Goal: Navigation & Orientation: Find specific page/section

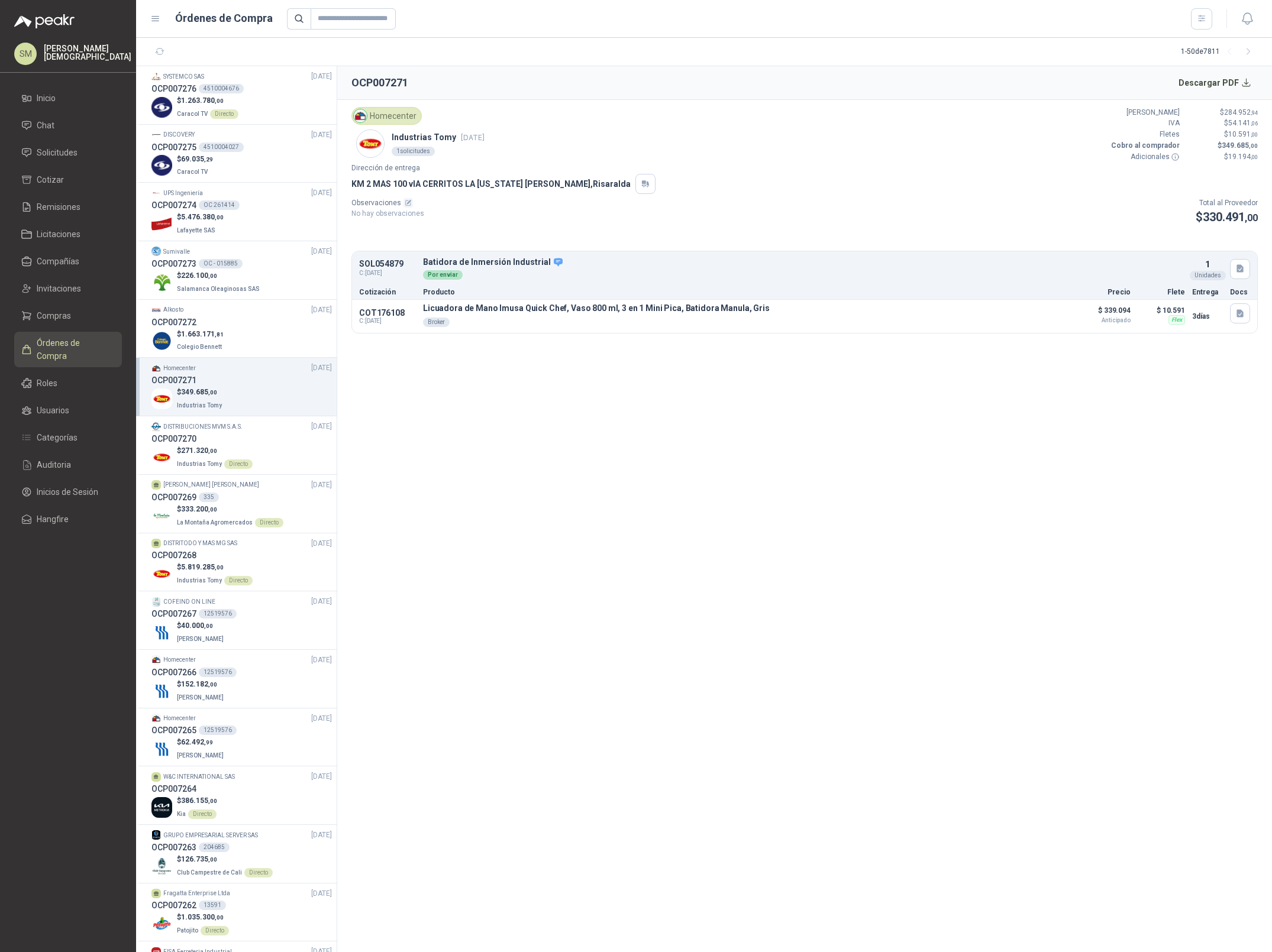
click at [53, 302] on ul "Inicio Chat Solicitudes Cotizar Remisiones Licitaciones Compañías Invitaciones …" at bounding box center [68, 311] width 136 height 448
click at [61, 320] on span "Compras" at bounding box center [54, 316] width 35 height 13
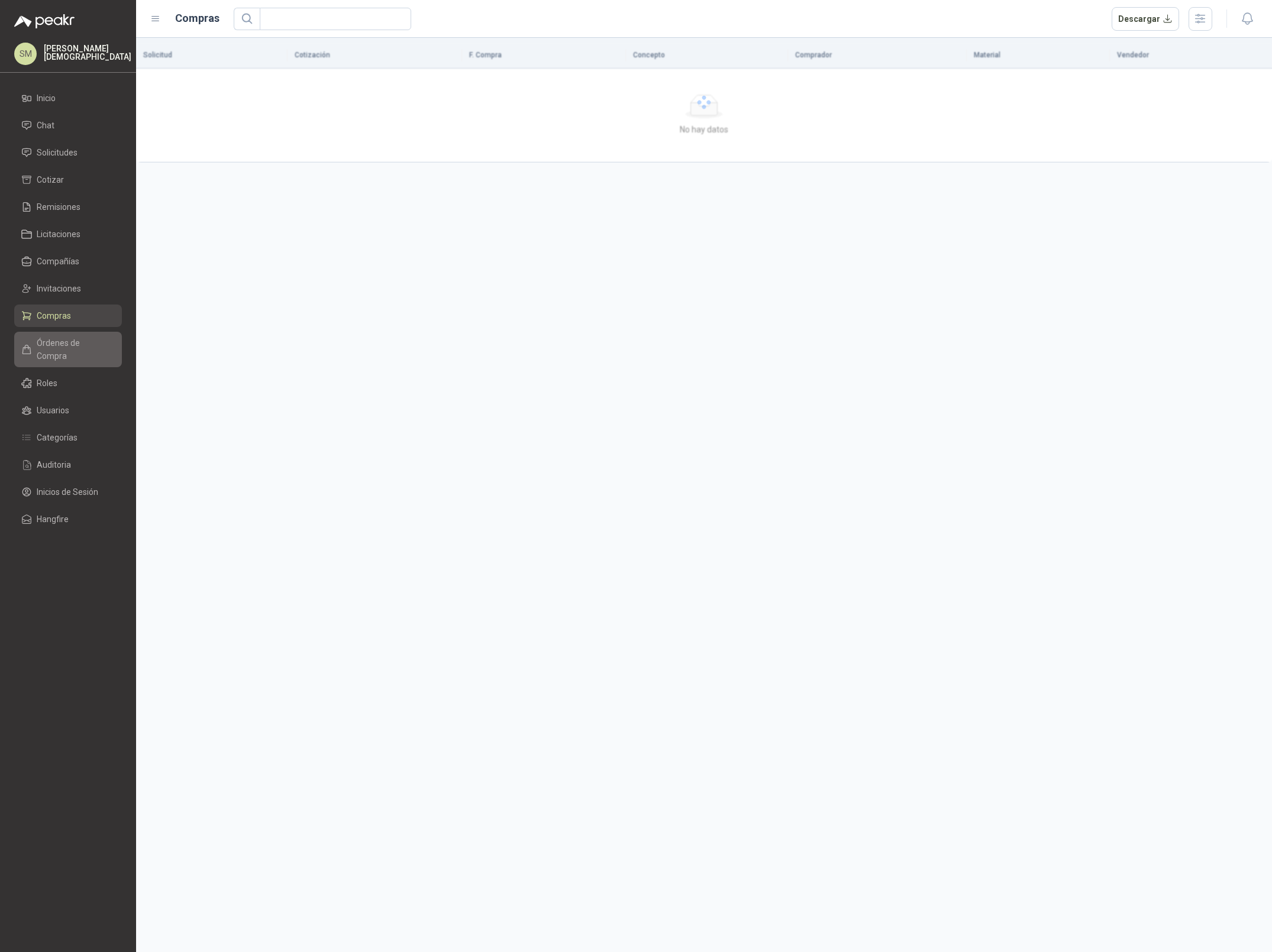
click at [57, 344] on span "Órdenes de Compra" at bounding box center [73, 349] width 74 height 26
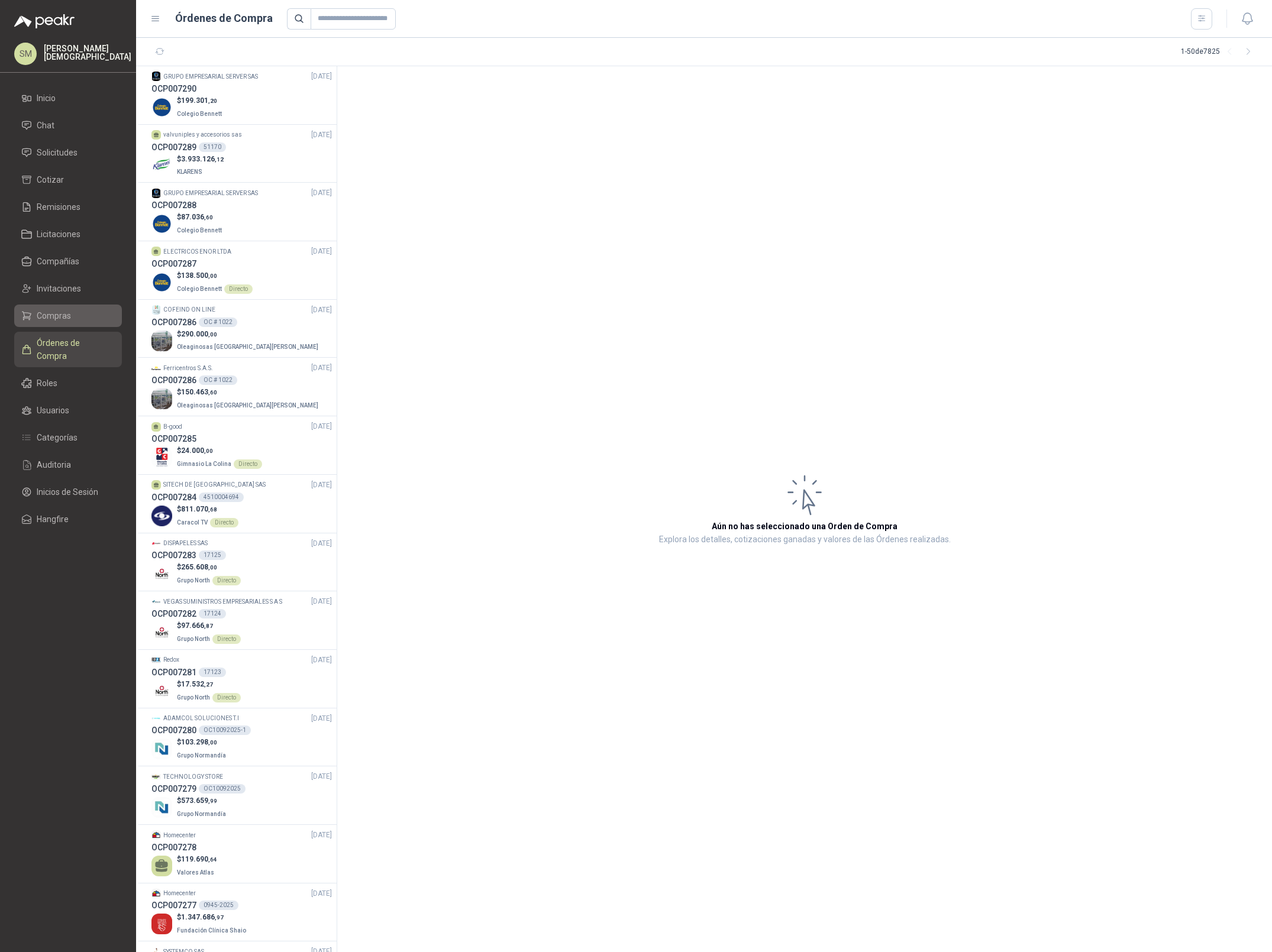
click at [71, 316] on li "Compras" at bounding box center [68, 316] width 93 height 13
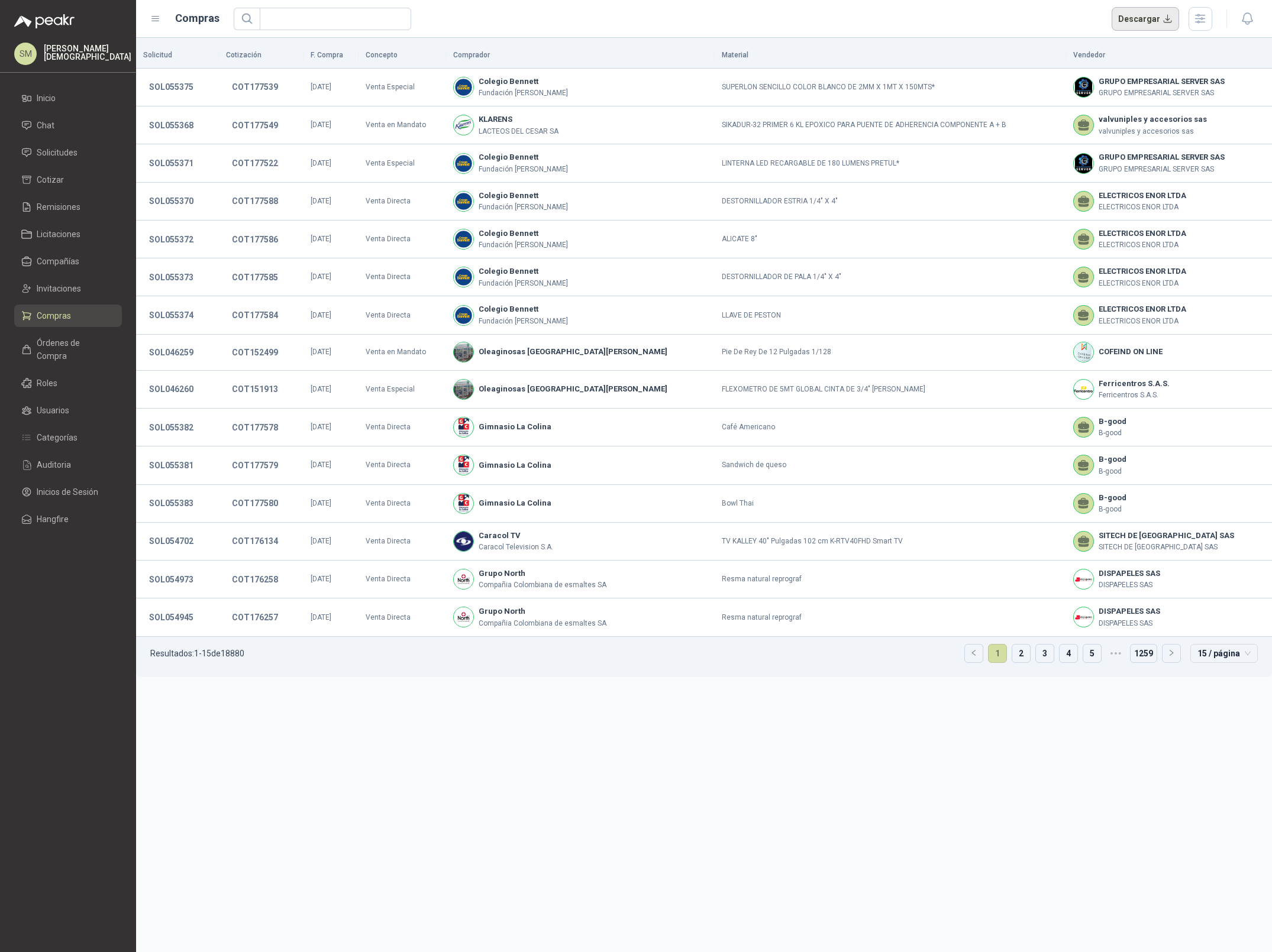
click at [1157, 20] on button "Descargar" at bounding box center [1145, 19] width 68 height 24
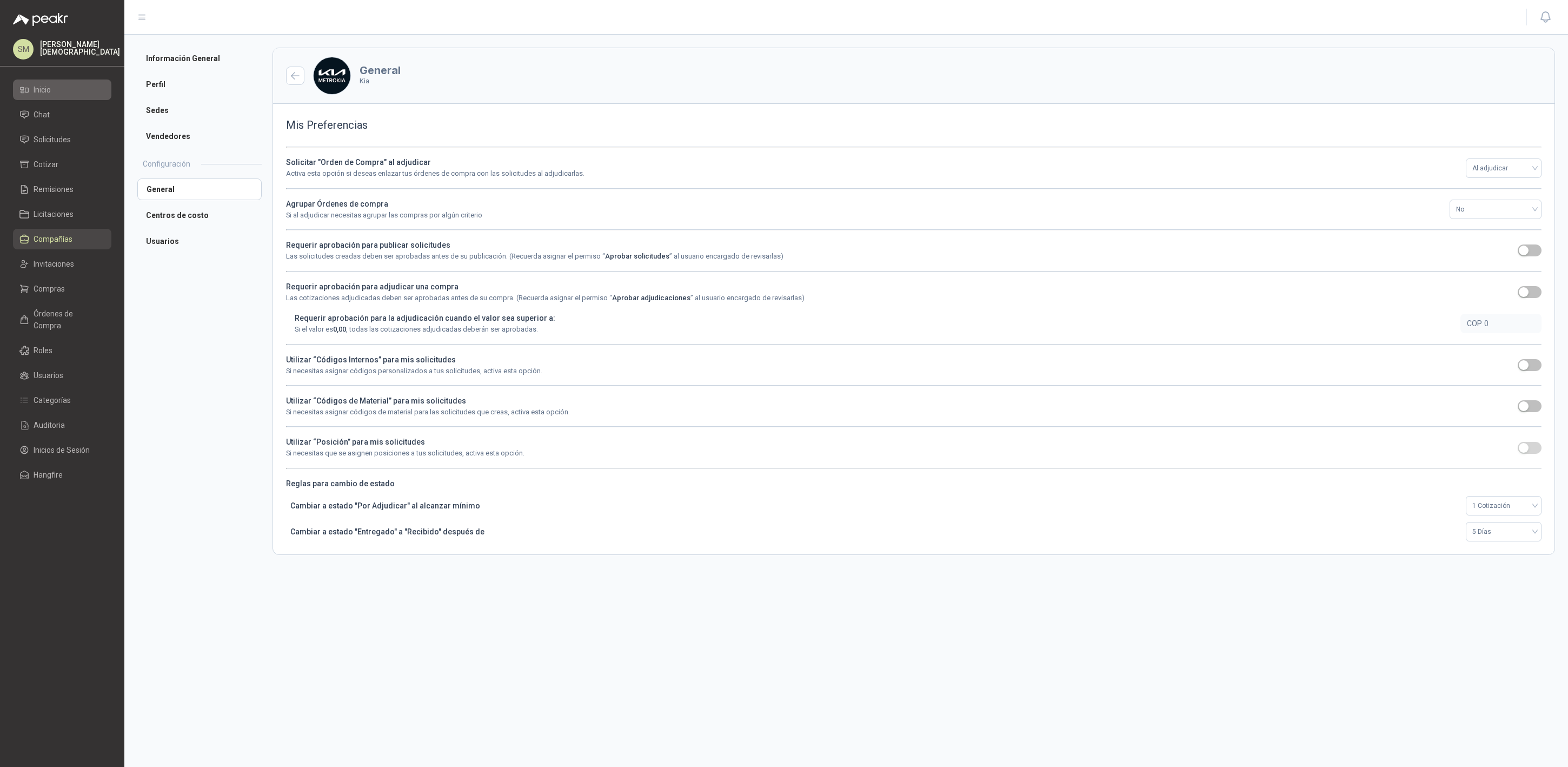
click at [58, 88] on li "Inicio" at bounding box center [62, 90] width 85 height 12
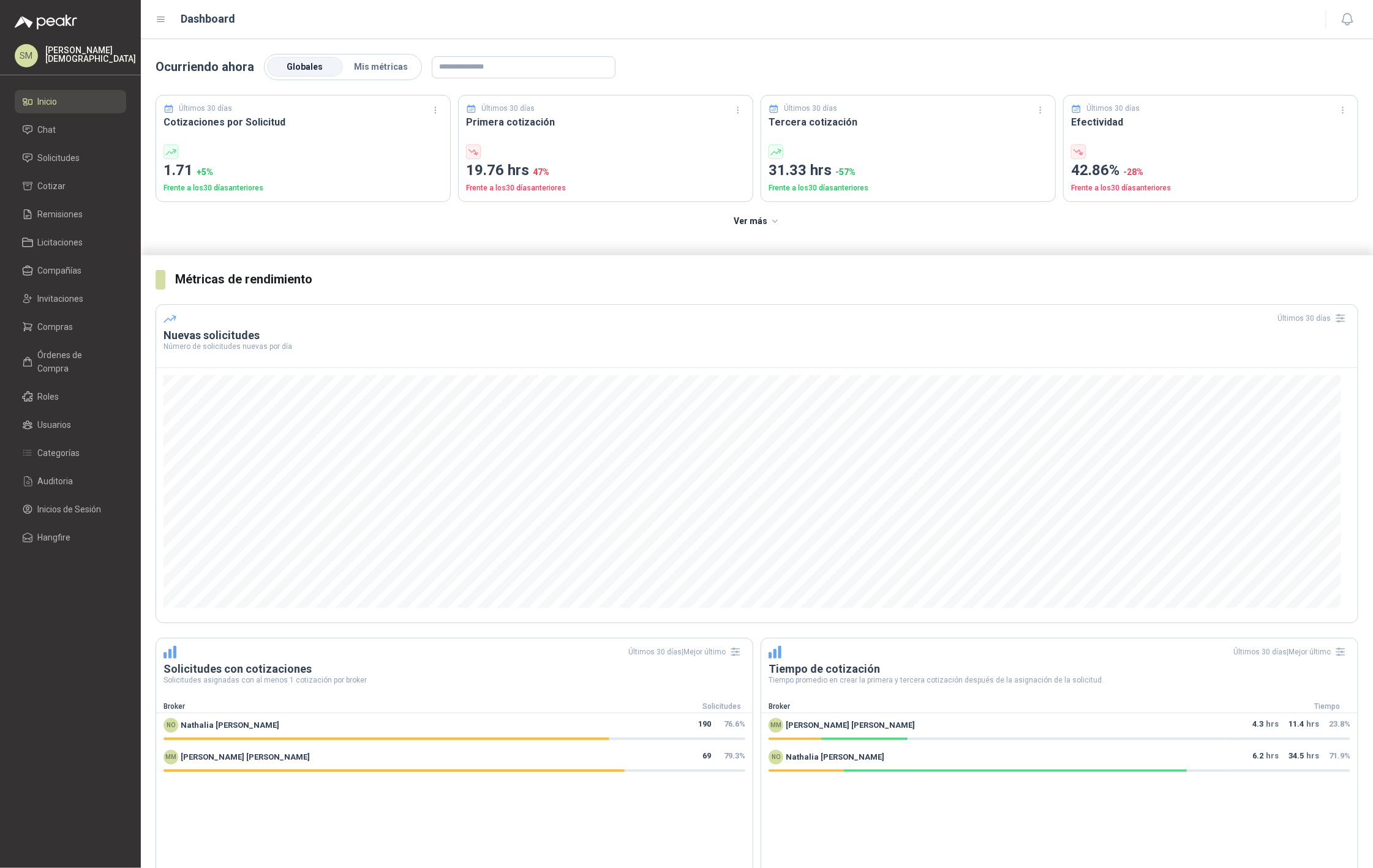
click at [77, 47] on div "[PERSON_NAME][DEMOGRAPHIC_DATA]" at bounding box center [70, 56] width 112 height 23
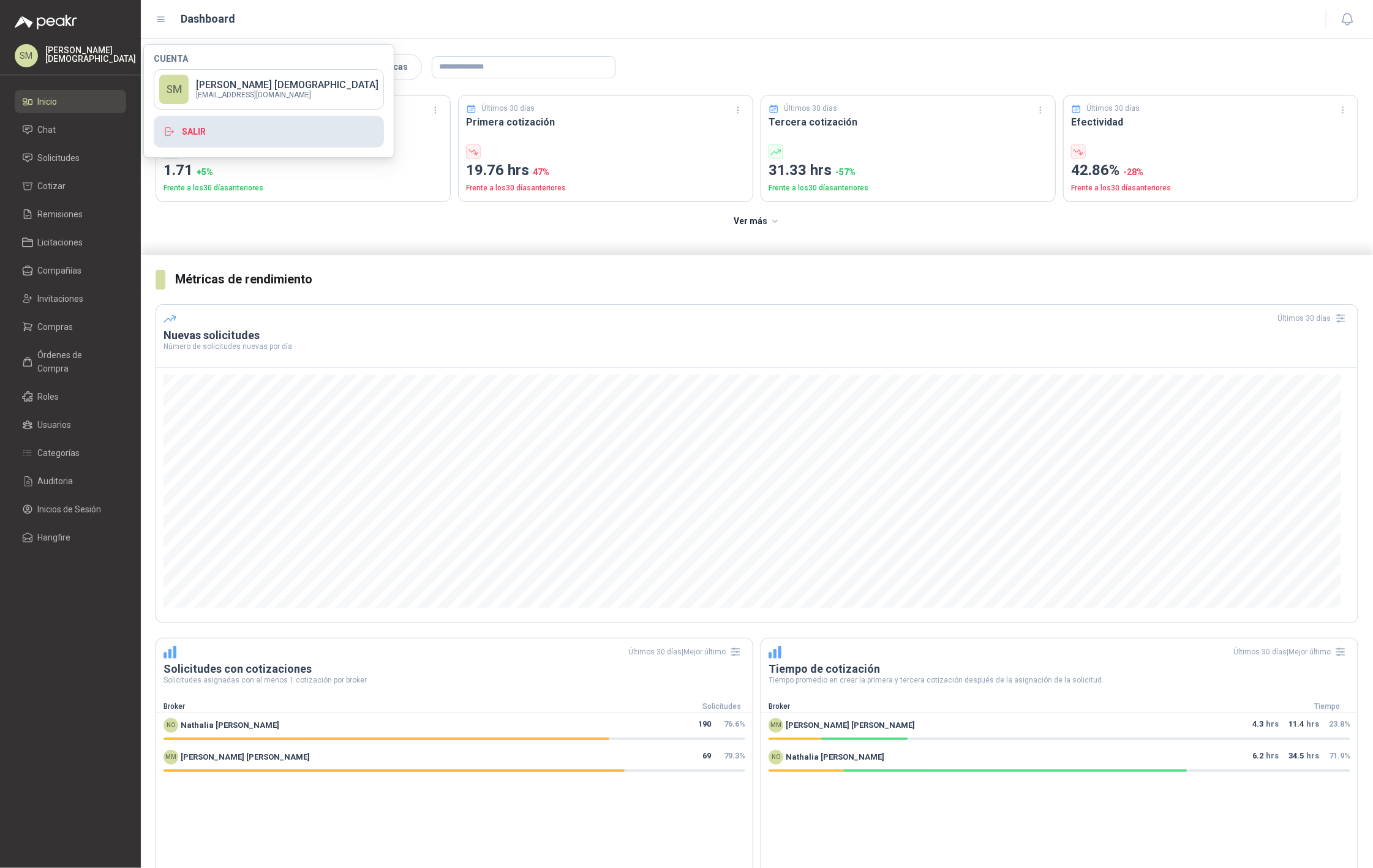
click at [199, 131] on button "Salir" at bounding box center [269, 132] width 230 height 32
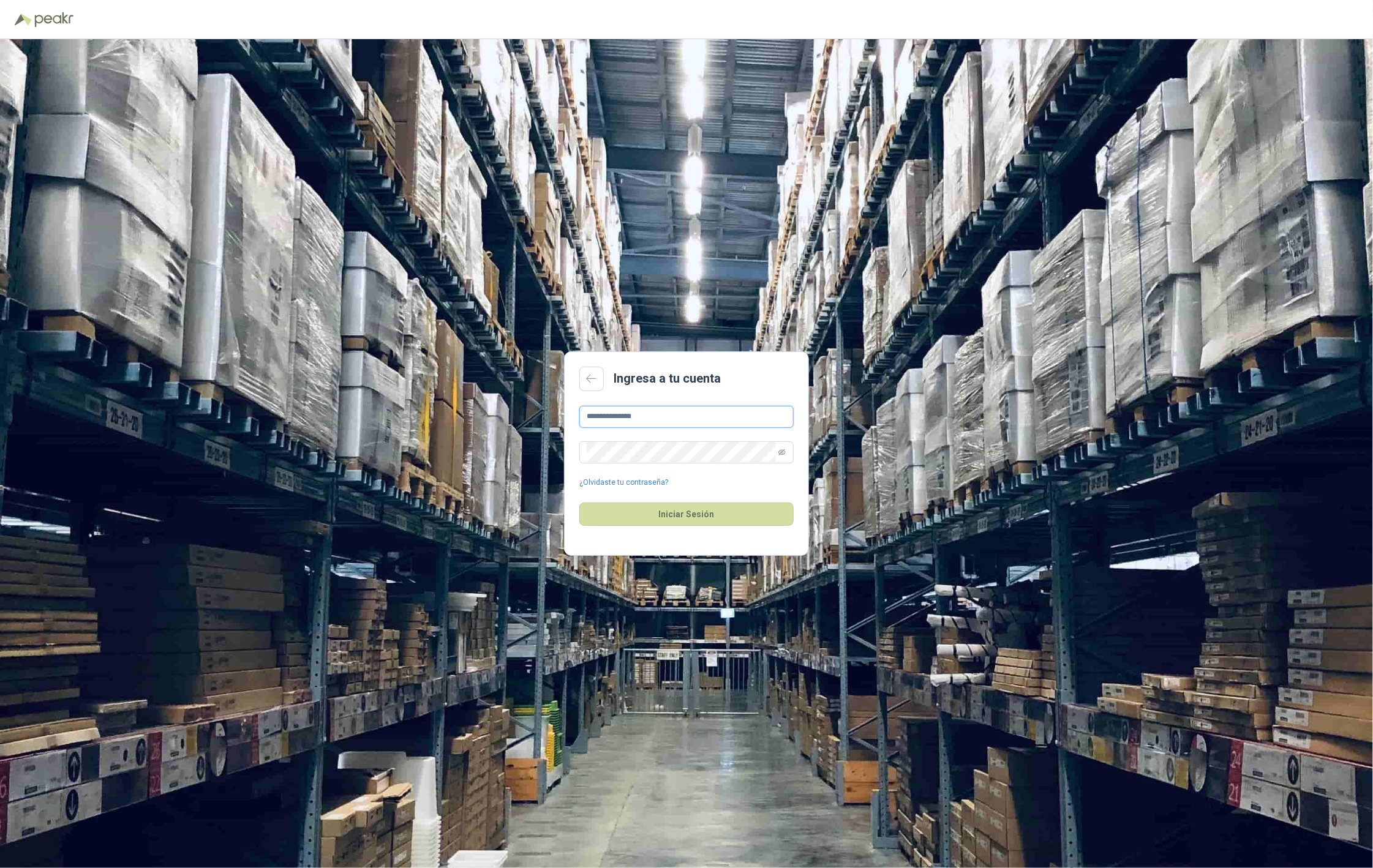
click at [666, 418] on input "**********" at bounding box center [686, 417] width 214 height 22
type input "**********"
click at [664, 515] on button "Iniciar Sesión" at bounding box center [686, 514] width 214 height 23
